Goal: Entertainment & Leisure: Consume media (video, audio)

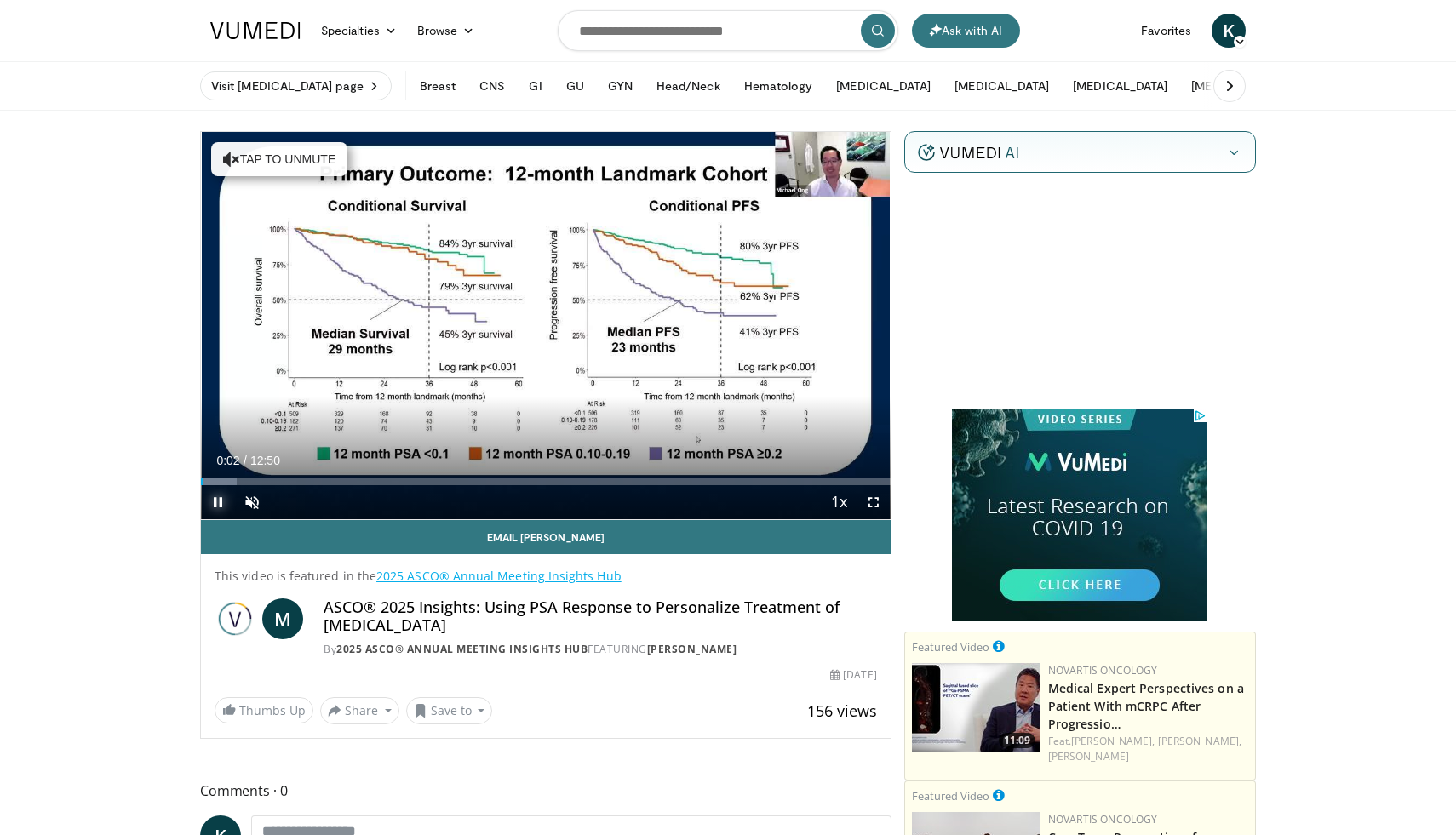
click at [222, 500] on span "Video Player" at bounding box center [218, 502] width 34 height 34
